Goal: Information Seeking & Learning: Check status

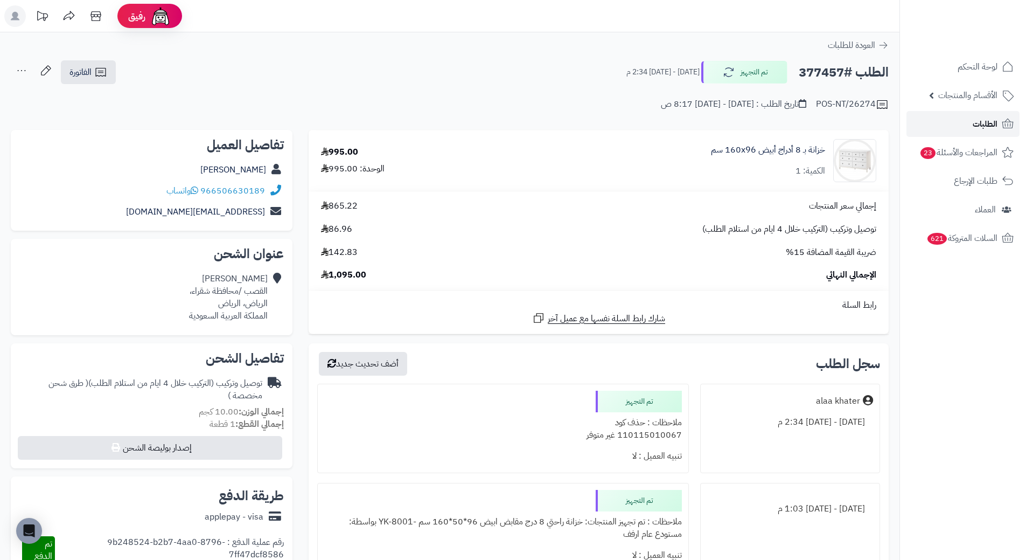
click at [994, 128] on span "الطلبات" at bounding box center [985, 123] width 25 height 15
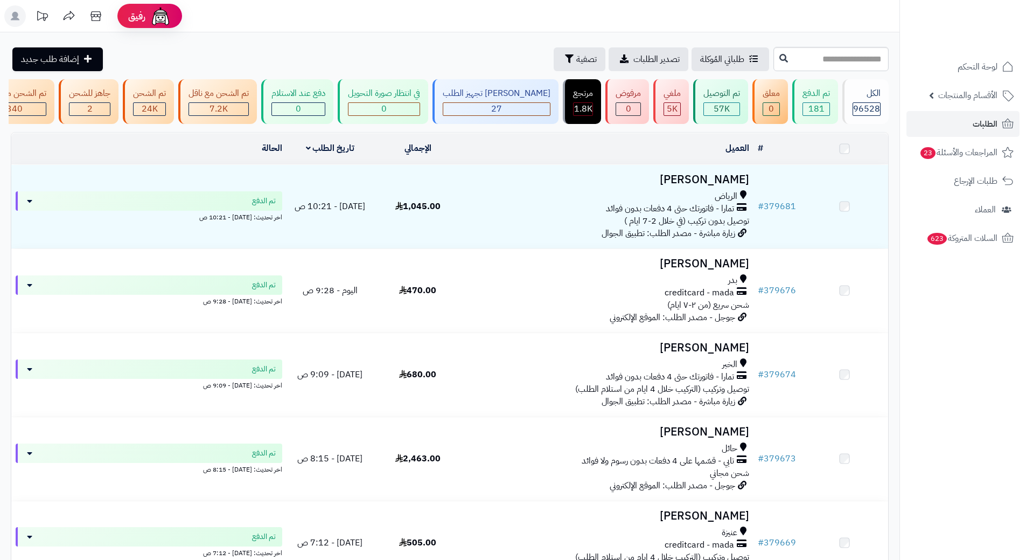
click at [773, 58] on input "text" at bounding box center [830, 59] width 115 height 24
type input "******"
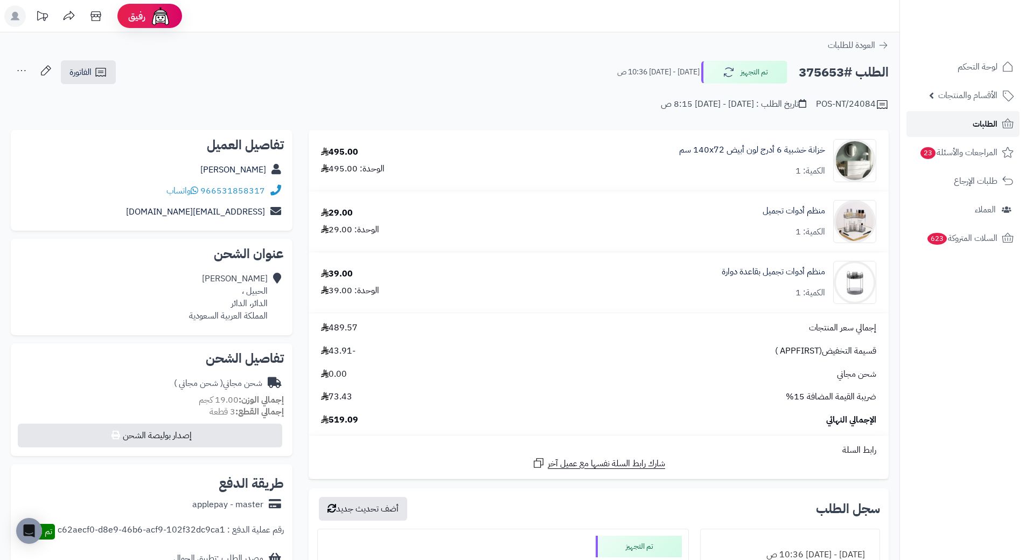
click at [958, 124] on link "الطلبات" at bounding box center [962, 124] width 113 height 26
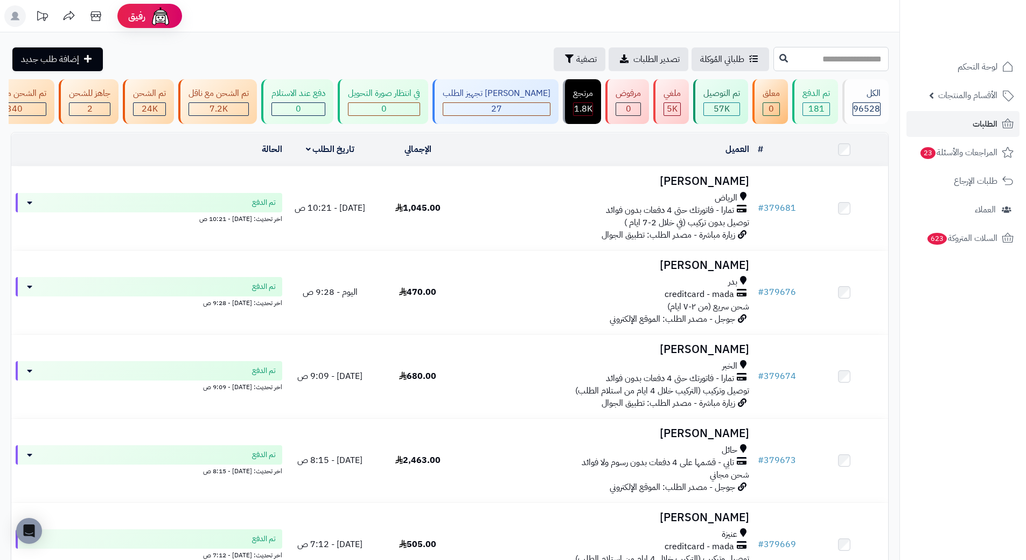
click at [779, 60] on input "text" at bounding box center [830, 59] width 115 height 24
paste input "******"
type input "******"
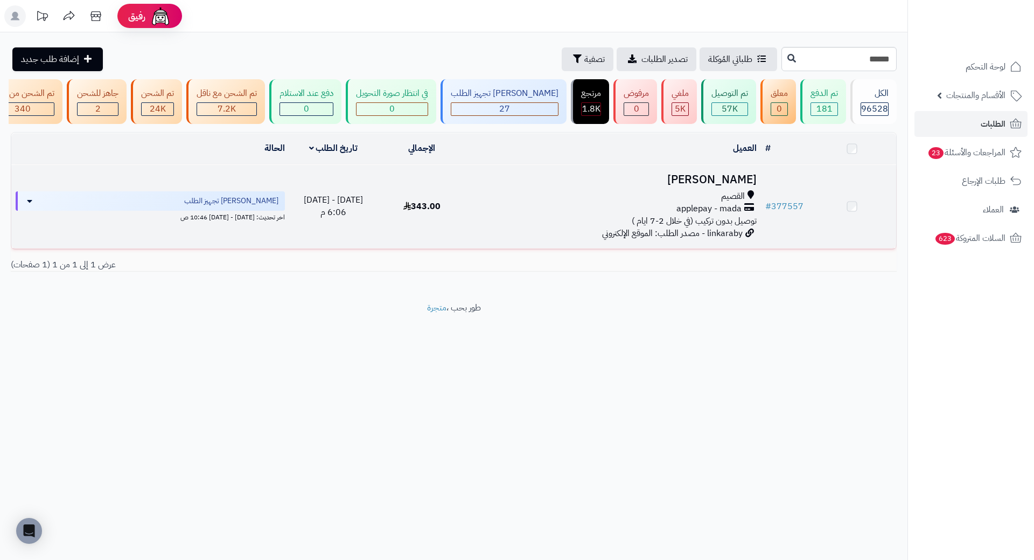
click at [719, 186] on h3 "شوق محمد" at bounding box center [614, 179] width 286 height 12
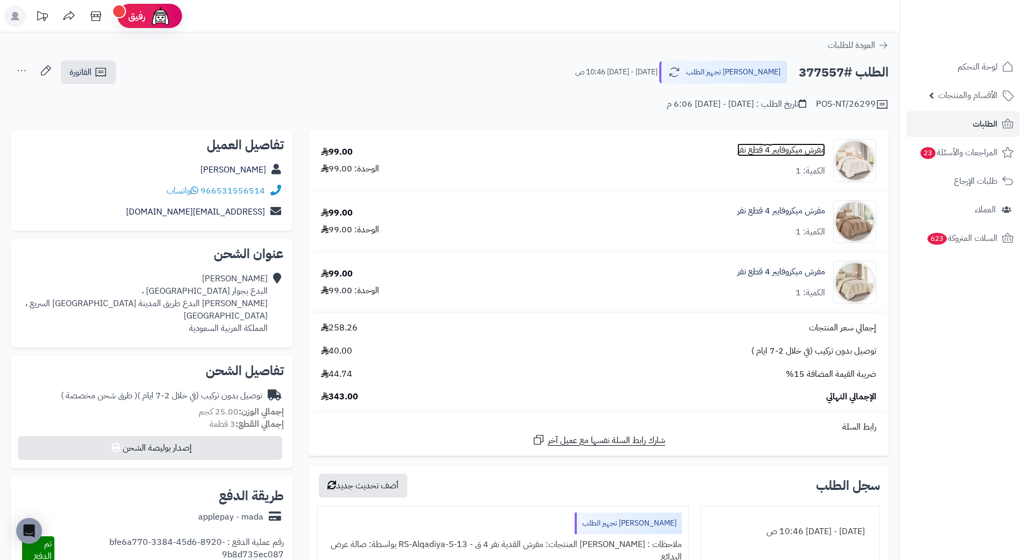
drag, startPoint x: 796, startPoint y: 159, endPoint x: 754, endPoint y: 151, distance: 43.4
drag, startPoint x: 201, startPoint y: 190, endPoint x: 264, endPoint y: 193, distance: 62.5
click at [264, 193] on div "966531556514 واتساب" at bounding box center [215, 191] width 99 height 12
copy div "966531556514"
click at [803, 73] on h2 "الطلب #377557" at bounding box center [844, 72] width 90 height 22
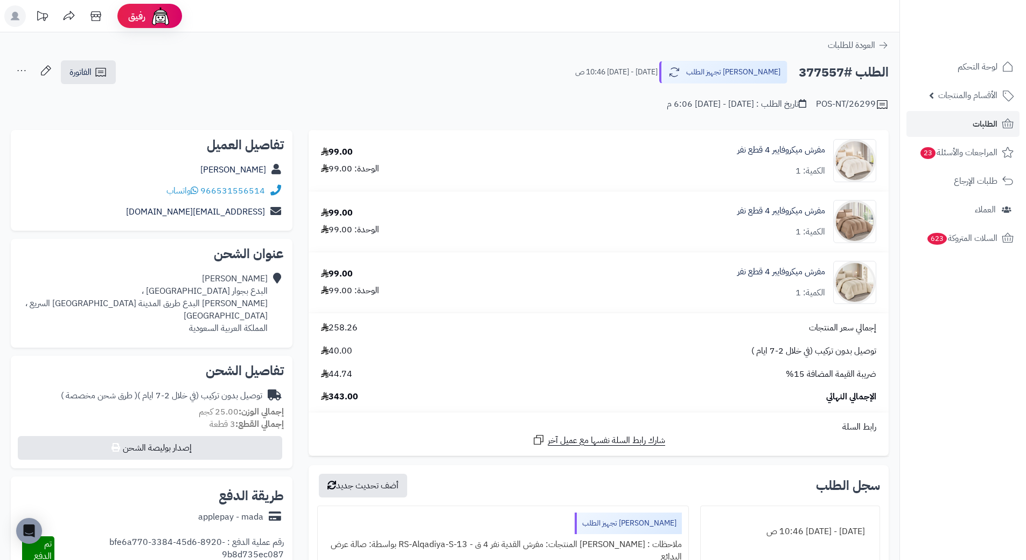
click at [803, 73] on h2 "الطلب #377557" at bounding box center [844, 72] width 90 height 22
copy h2 "377557"
click at [989, 125] on span "الطلبات" at bounding box center [985, 123] width 25 height 15
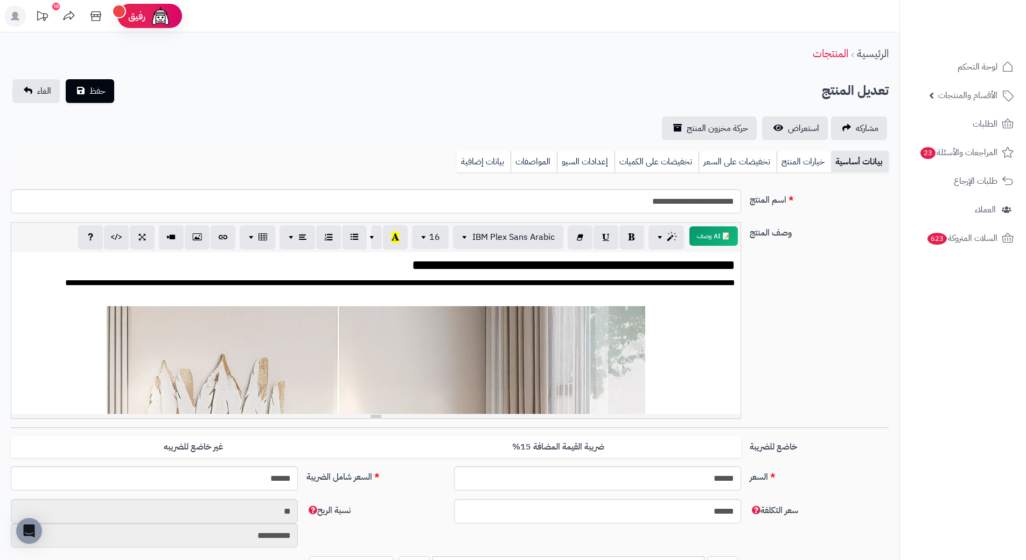
scroll to position [2025, 0]
click at [473, 152] on link "بيانات إضافية" at bounding box center [484, 162] width 54 height 22
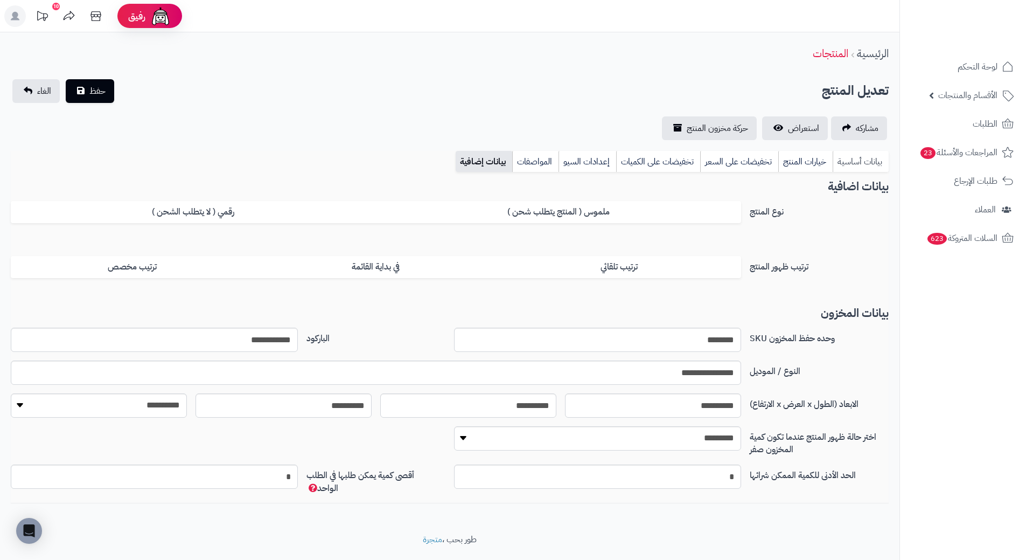
click at [873, 157] on link "بيانات أساسية" at bounding box center [861, 162] width 56 height 22
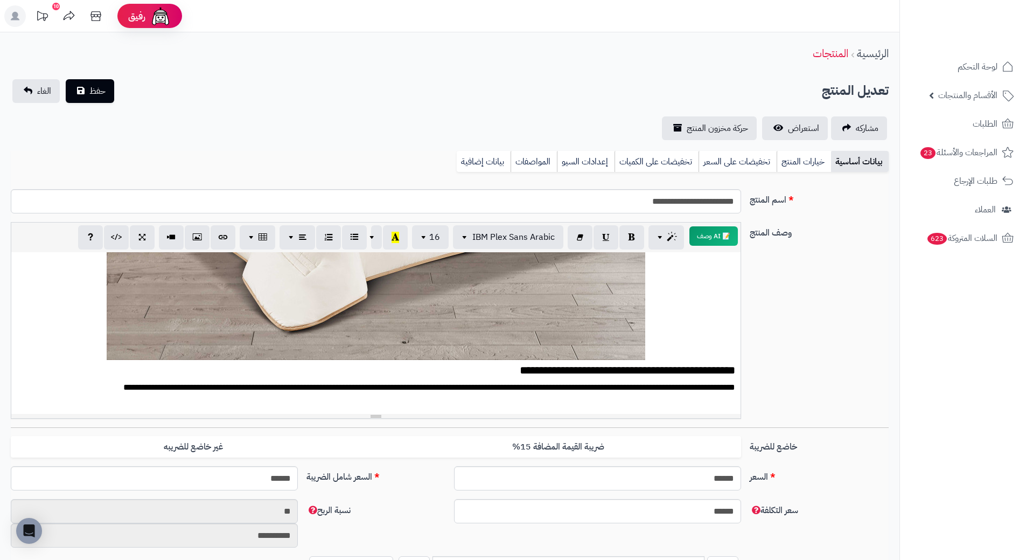
scroll to position [431, 0]
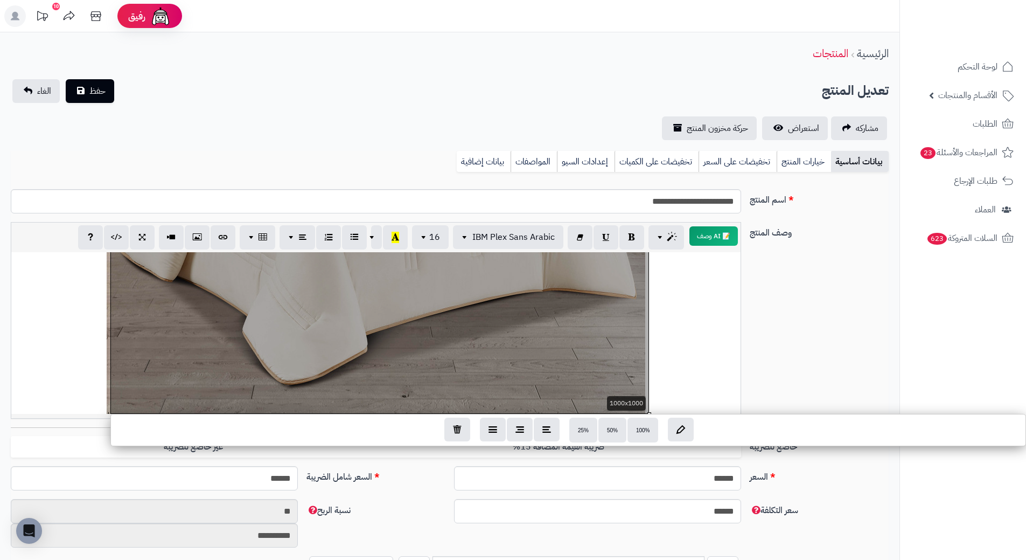
drag, startPoint x: 531, startPoint y: 327, endPoint x: 842, endPoint y: 496, distance: 354.3
click at [842, 496] on div "السعر ****** اختار الضريبة اولا لحساب السعر السعر شامل الضريبة ******" at bounding box center [449, 482] width 887 height 33
click at [825, 494] on div "السعر ****** اختار الضريبة اولا لحساب السعر السعر شامل الضريبة ******" at bounding box center [449, 482] width 887 height 33
click at [441, 79] on div "تعديل المنتج حفظ الغاء" at bounding box center [450, 91] width 878 height 24
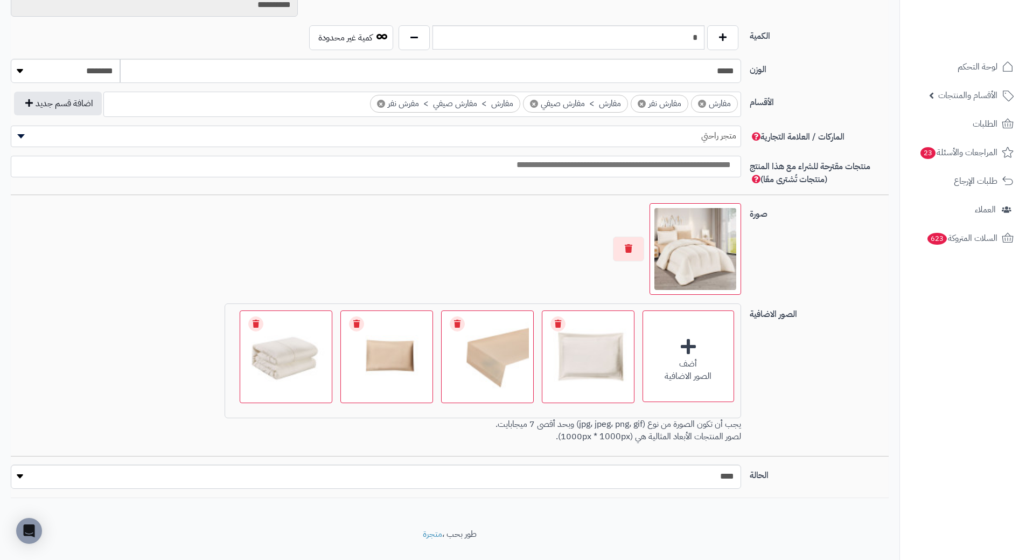
scroll to position [539, 0]
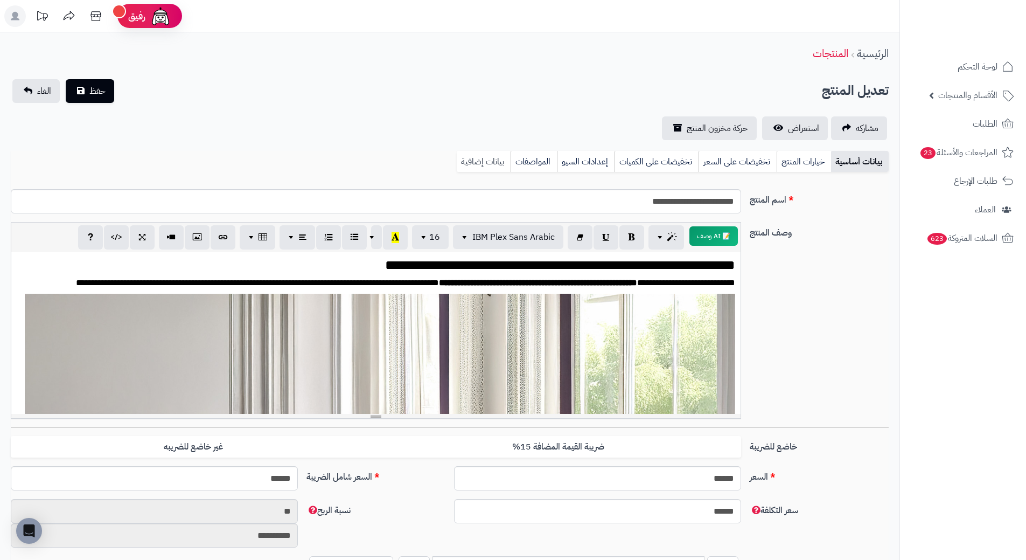
scroll to position [2025, 0]
click at [488, 165] on link "بيانات إضافية" at bounding box center [484, 162] width 54 height 22
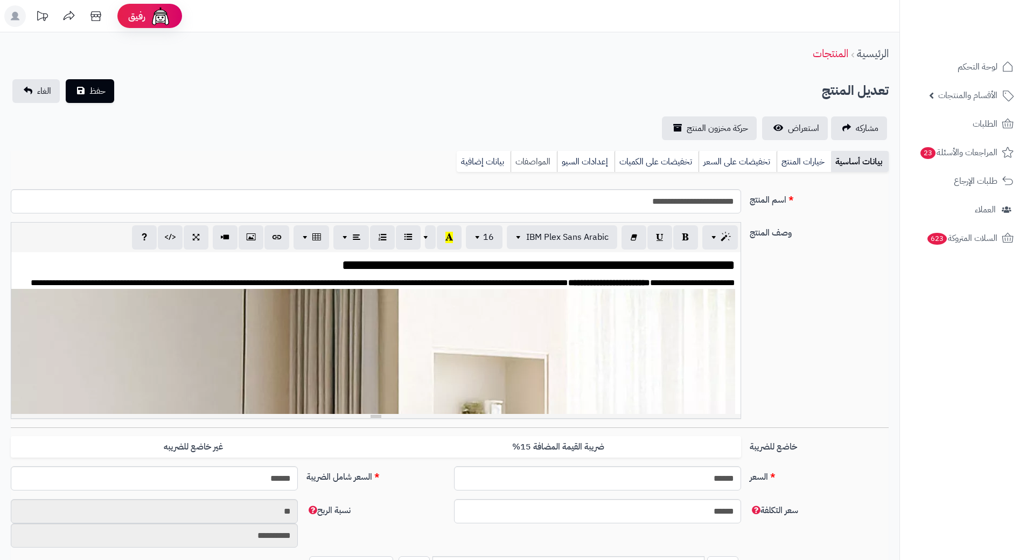
scroll to position [2025, 0]
click at [499, 160] on link "بيانات إضافية" at bounding box center [484, 162] width 54 height 22
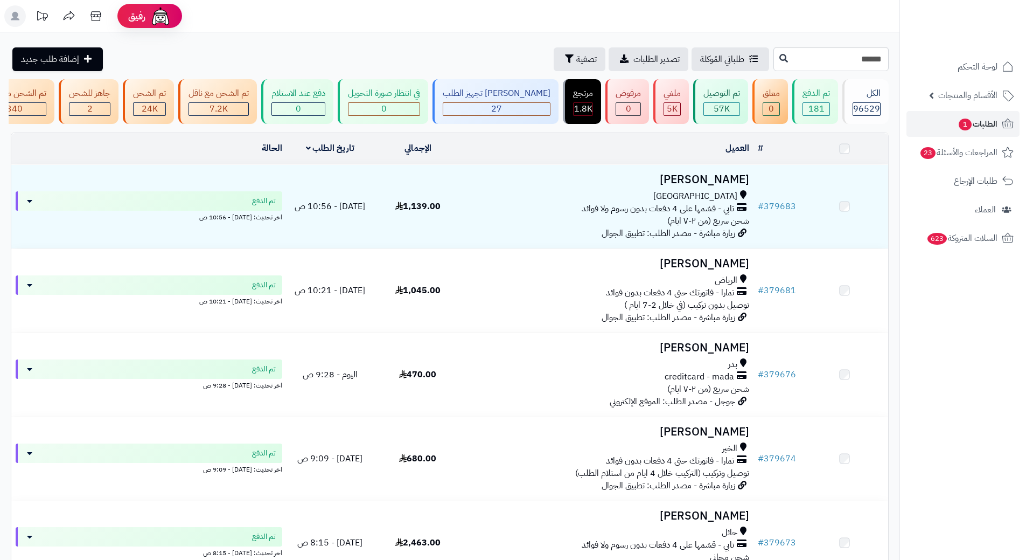
type input "******"
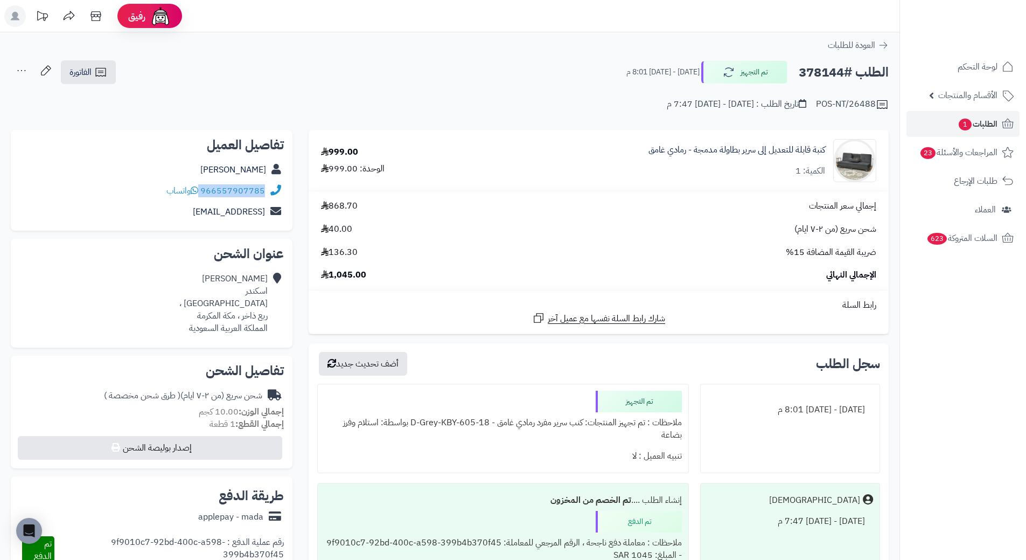
drag, startPoint x: 201, startPoint y: 189, endPoint x: 266, endPoint y: 191, distance: 64.1
click at [266, 191] on div "966557907785 واتساب" at bounding box center [151, 190] width 264 height 21
copy div "966557907785"
click at [801, 72] on h2 "الطلب #378144" at bounding box center [844, 72] width 90 height 22
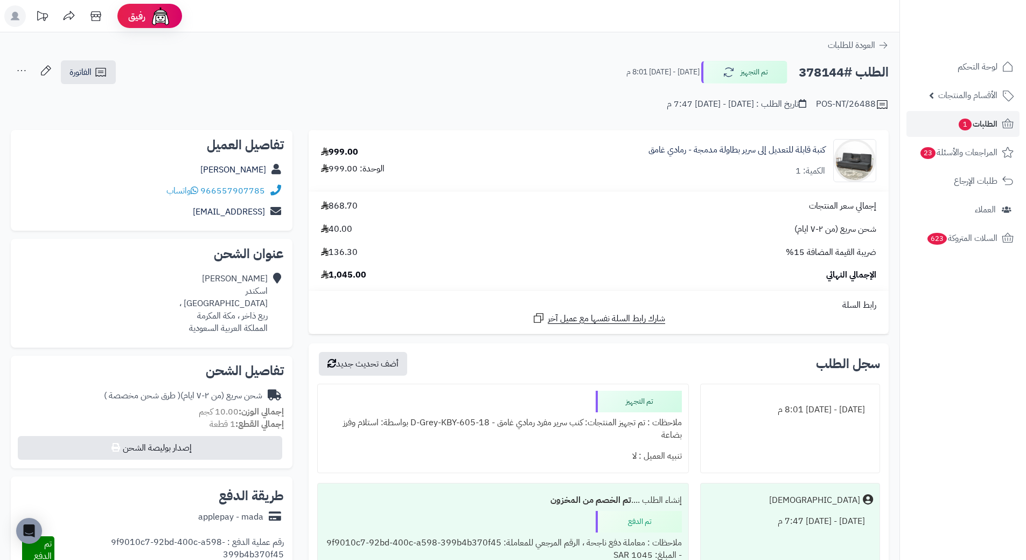
click at [810, 69] on h2 "الطلب #378144" at bounding box center [844, 72] width 90 height 22
copy h2 "378144"
click at [994, 120] on span "الطلبات 1" at bounding box center [978, 123] width 40 height 15
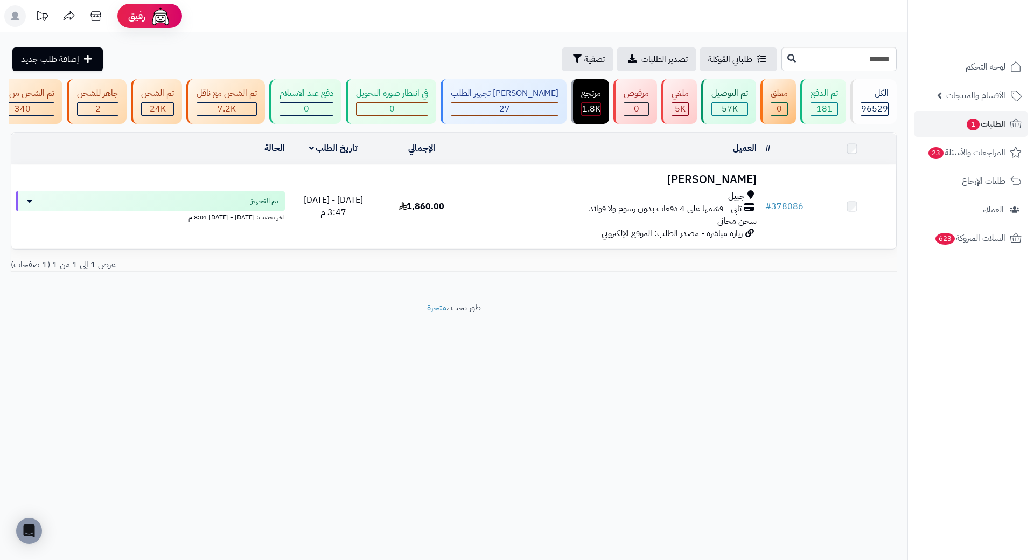
click at [734, 186] on h3 "احمد الجريان" at bounding box center [614, 179] width 286 height 12
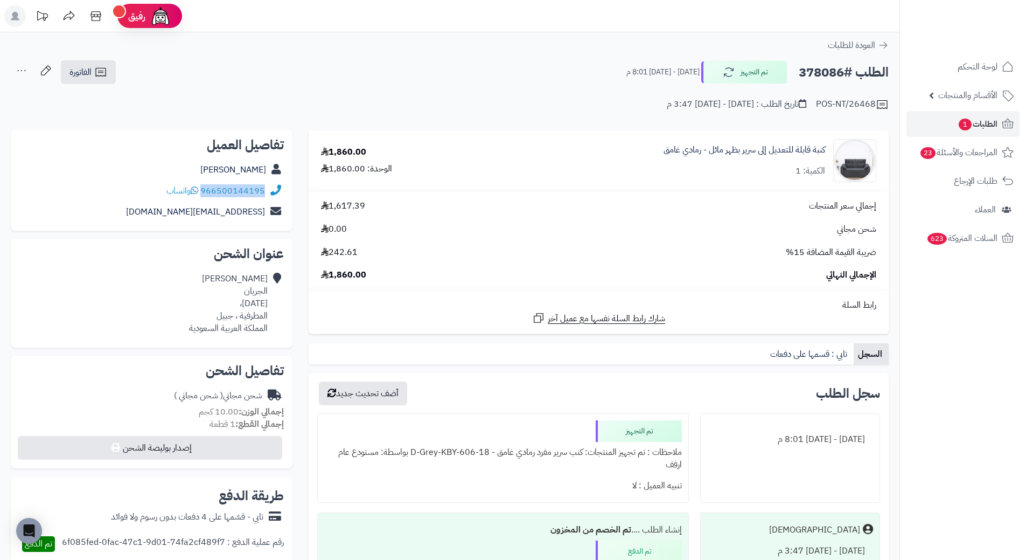
drag, startPoint x: 203, startPoint y: 189, endPoint x: 266, endPoint y: 194, distance: 63.2
click at [266, 194] on div "966500144195 واتساب" at bounding box center [151, 190] width 264 height 21
copy link "966500144195"
click at [810, 76] on h2 "الطلب #378086" at bounding box center [844, 72] width 90 height 22
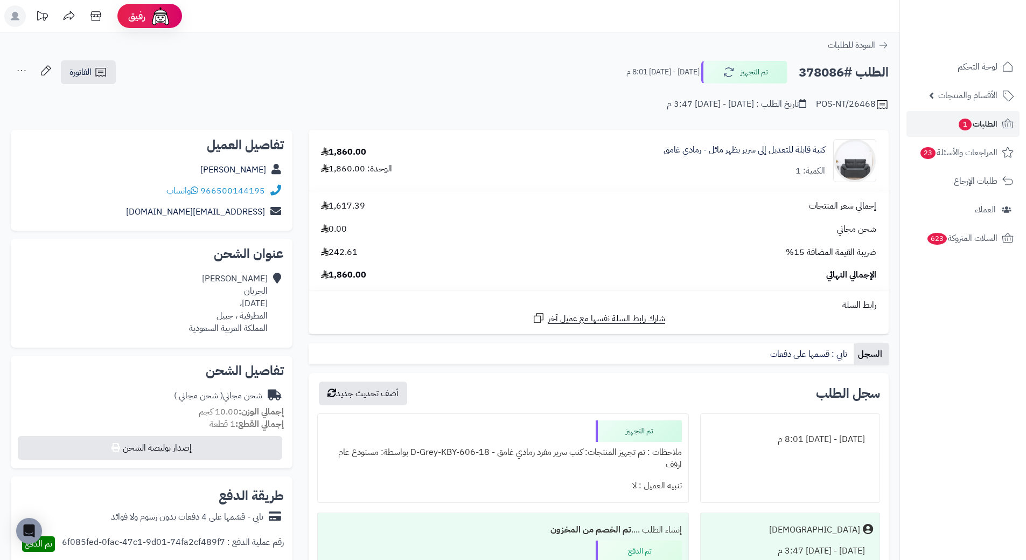
copy h2 "378086"
click at [975, 125] on span "الطلبات 1" at bounding box center [978, 123] width 40 height 15
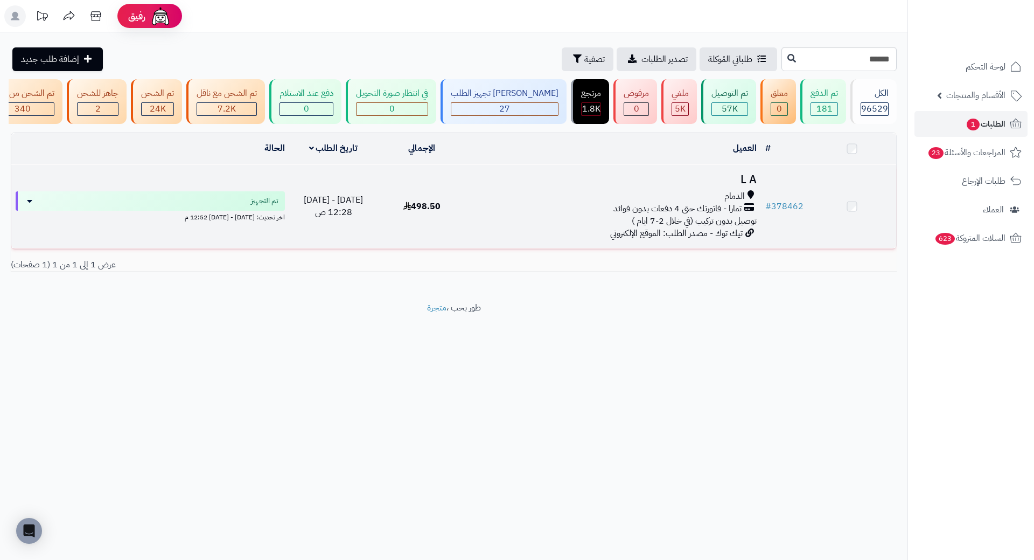
click at [776, 191] on td "# 378462" at bounding box center [784, 206] width 47 height 83
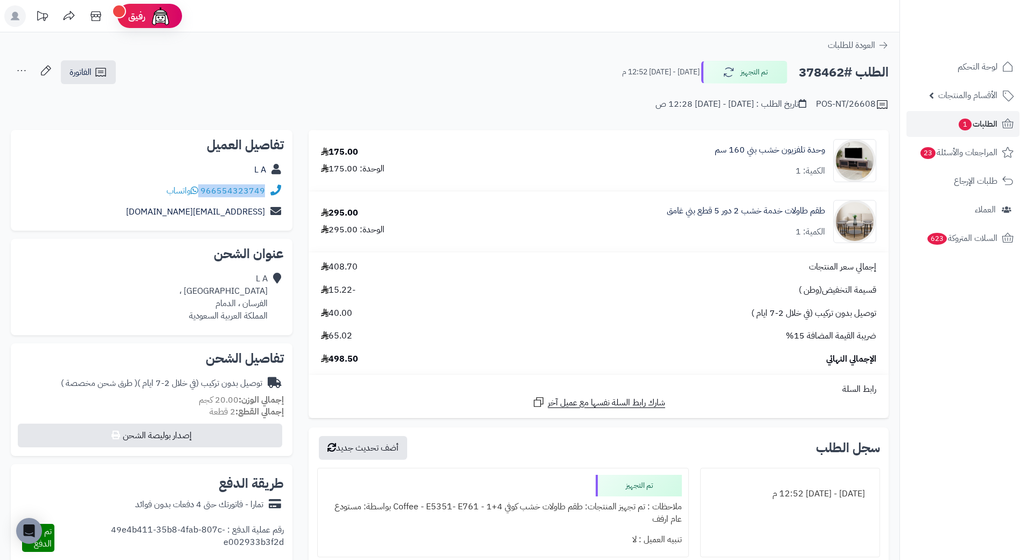
drag, startPoint x: 201, startPoint y: 191, endPoint x: 266, endPoint y: 188, distance: 64.7
click at [266, 188] on div "966554323749 واتساب" at bounding box center [151, 190] width 264 height 21
copy div "966554323749"
click at [823, 63] on h2 "الطلب #378462" at bounding box center [844, 72] width 90 height 22
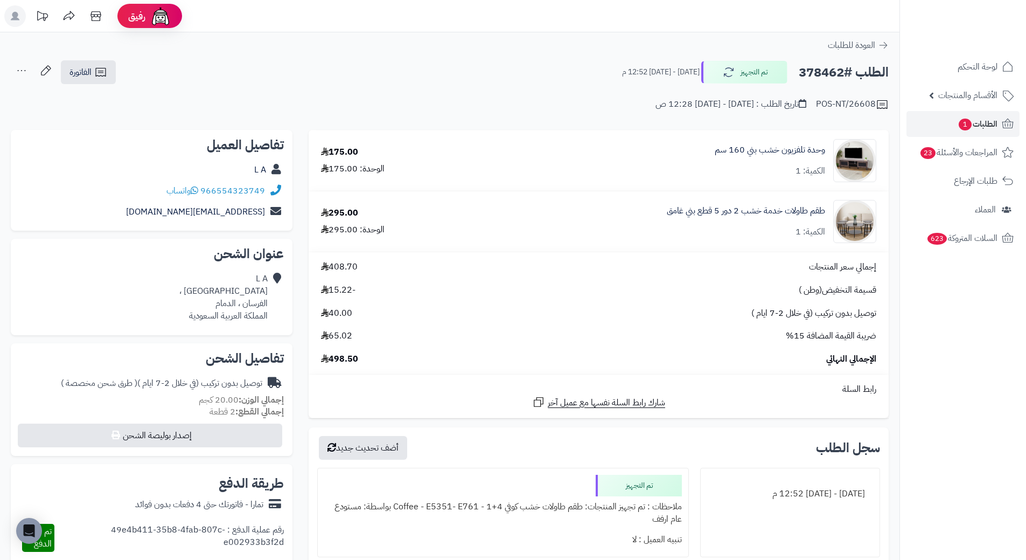
copy h2 "378462"
drag, startPoint x: 826, startPoint y: 144, endPoint x: 703, endPoint y: 146, distance: 122.8
click at [703, 146] on div "وحدة تلفزيون خشب بني 160 سم الكمية: 1" at bounding box center [678, 160] width 413 height 43
copy link "وحدة تلفزيون خشب بني 160 سم"
